Goal: Navigation & Orientation: Find specific page/section

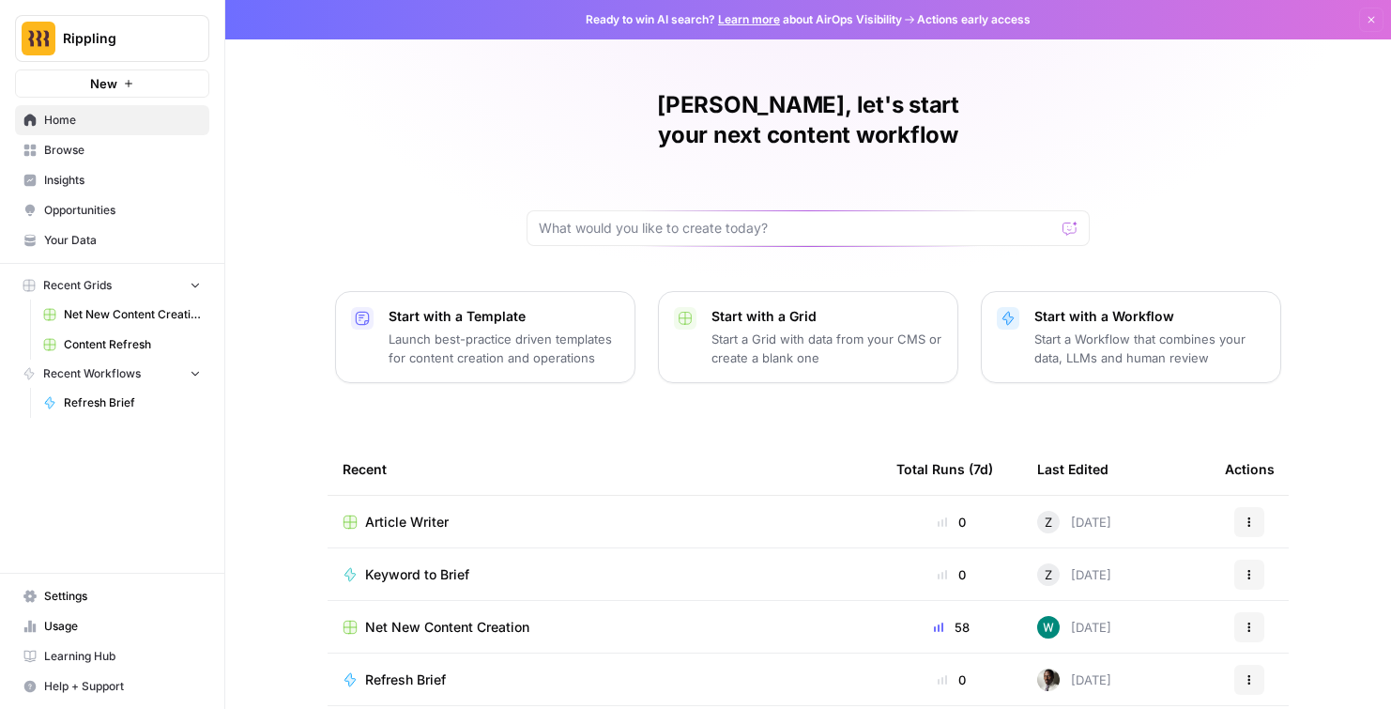
click at [131, 192] on link "Insights" at bounding box center [112, 180] width 194 height 30
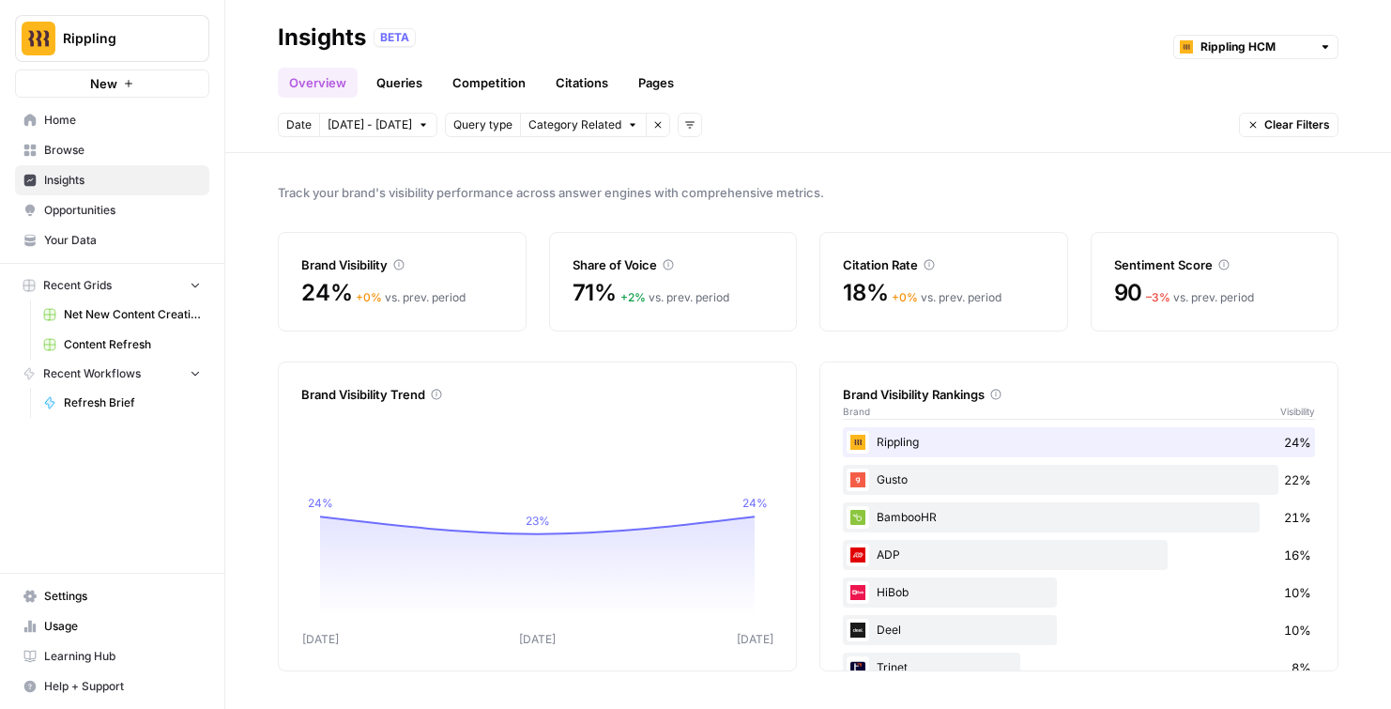
click at [130, 213] on span "Opportunities" at bounding box center [122, 210] width 157 height 17
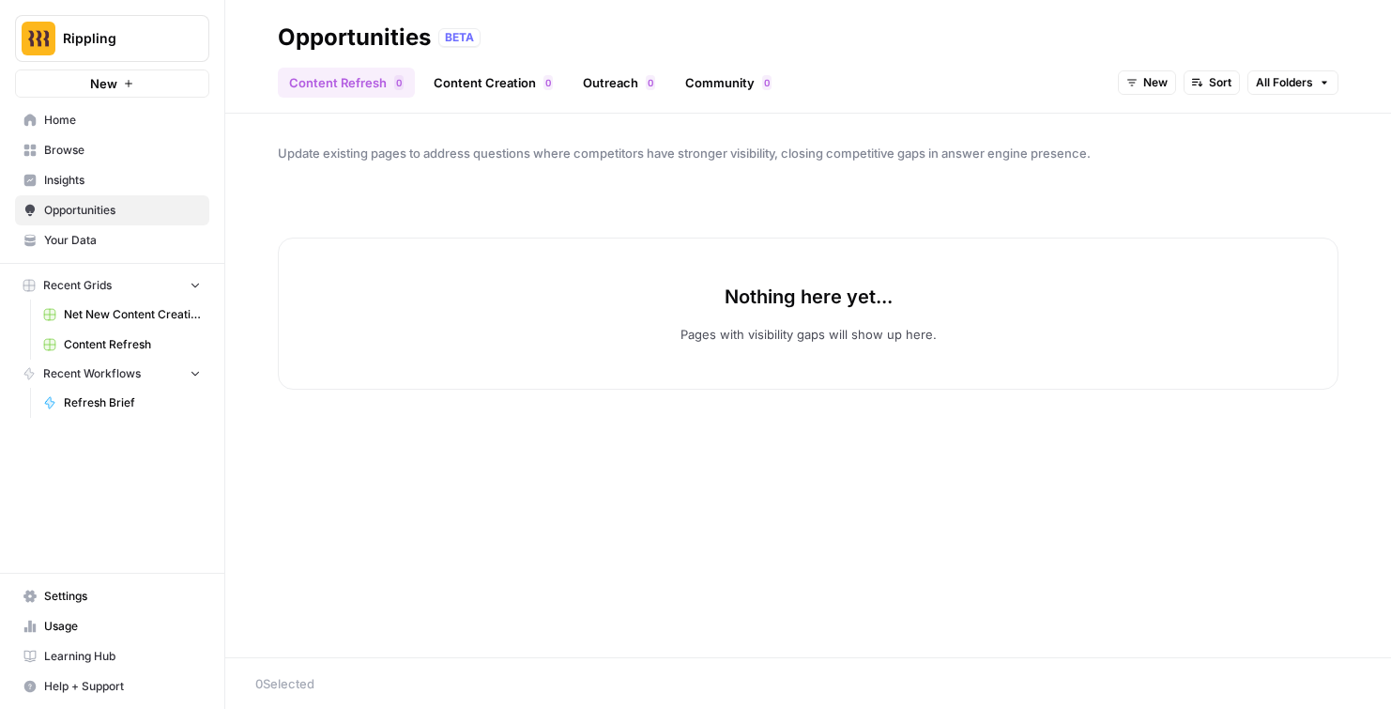
click at [130, 228] on link "Your Data" at bounding box center [112, 240] width 194 height 30
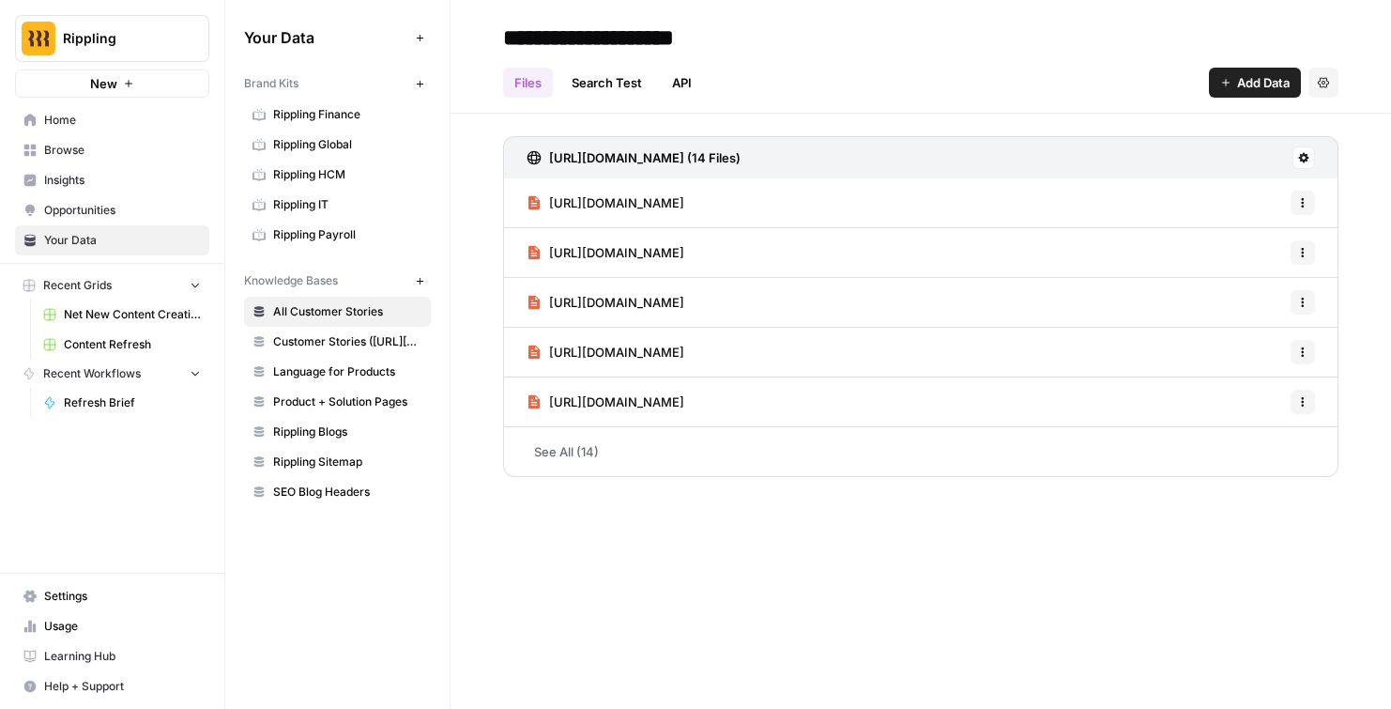
click at [138, 129] on link "Home" at bounding box center [112, 120] width 194 height 30
